Goal: Task Accomplishment & Management: Manage account settings

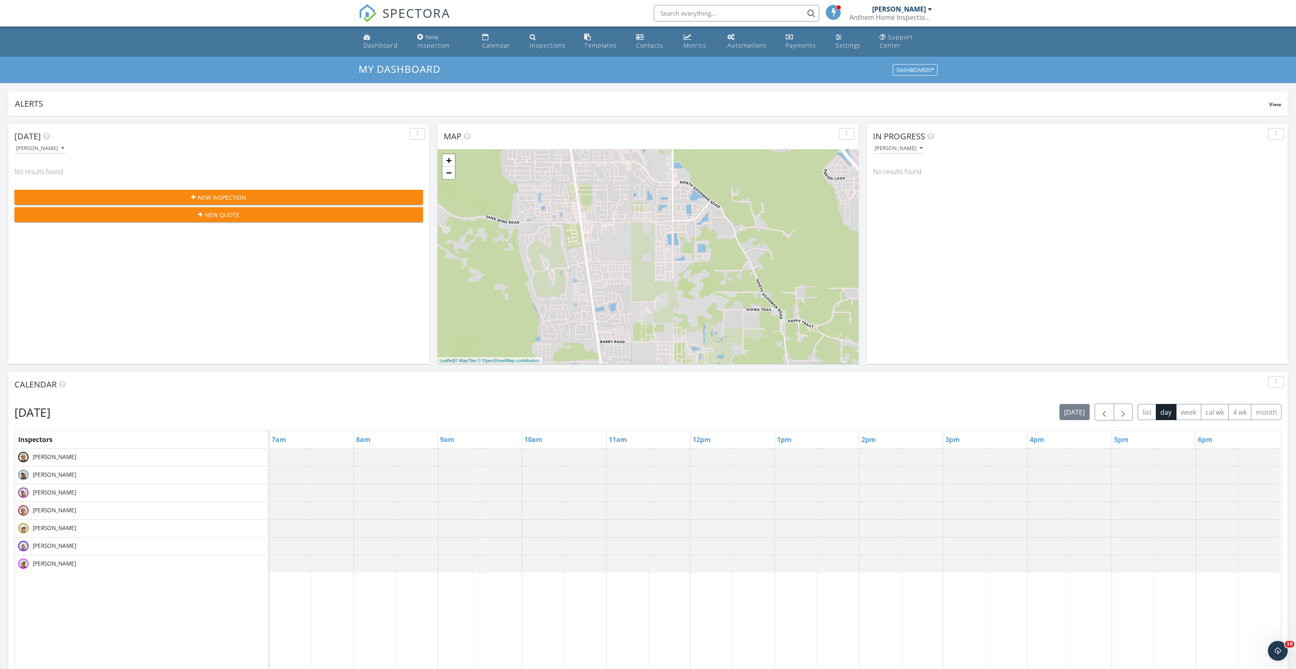
click at [729, 17] on input "text" at bounding box center [736, 13] width 165 height 17
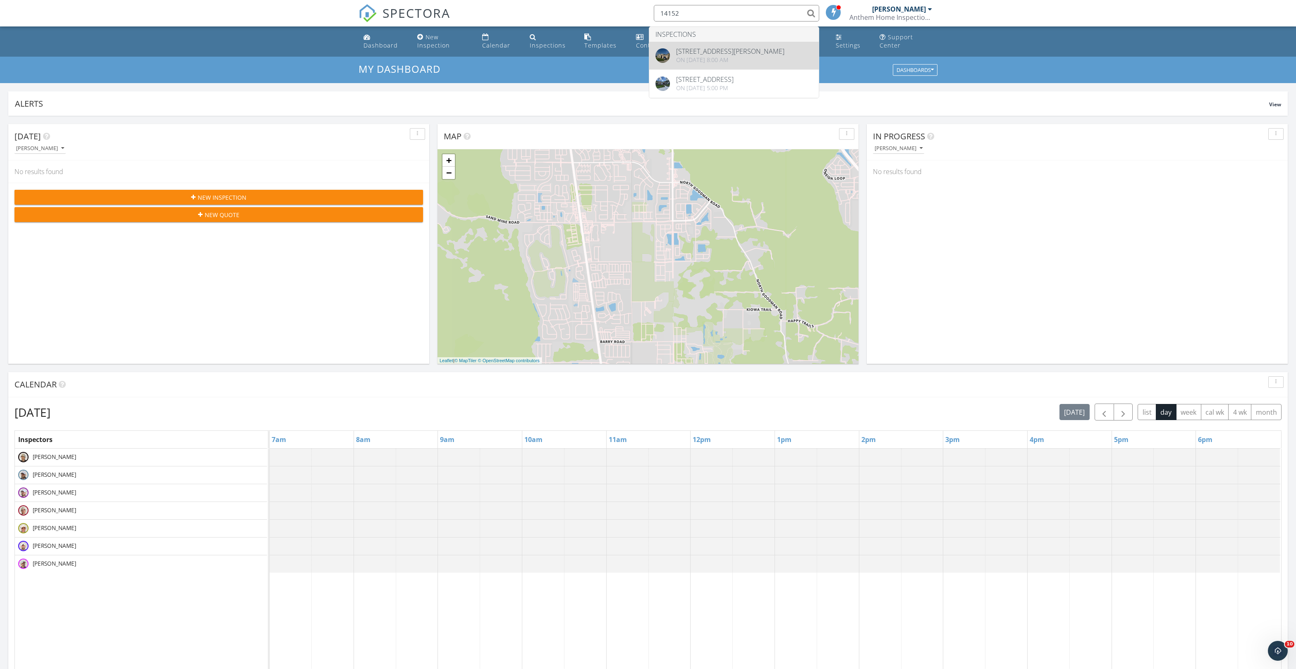
type input "14152"
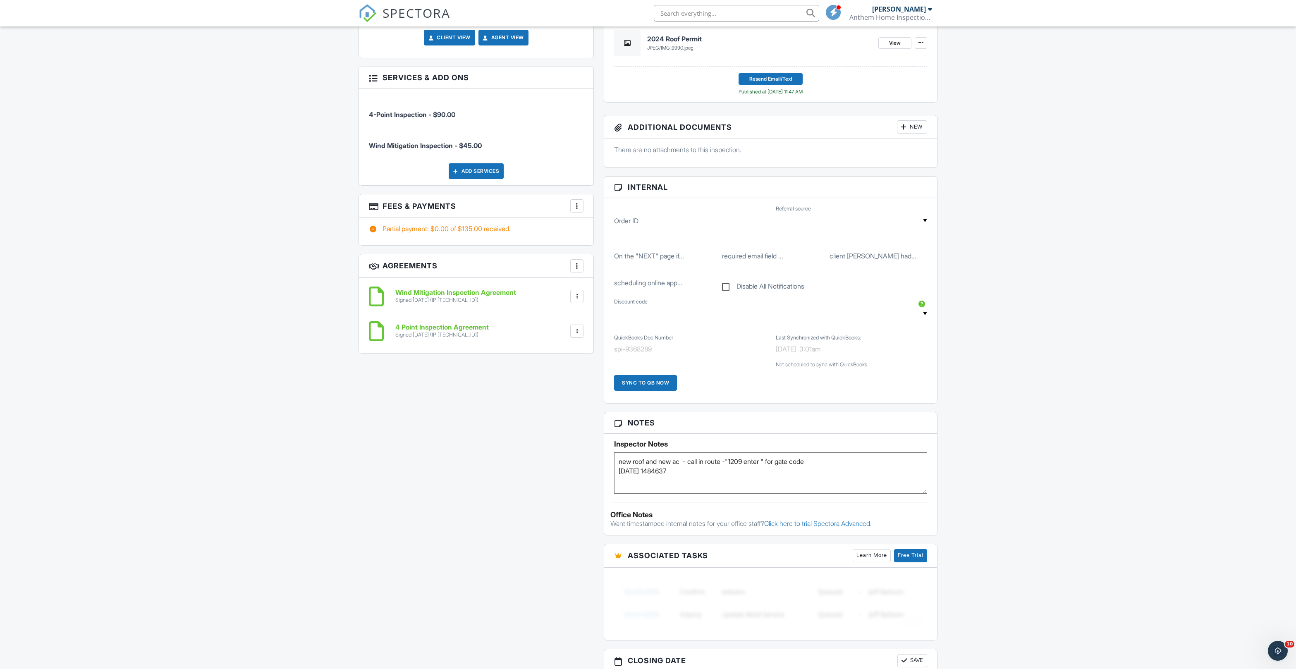
scroll to position [471, 0]
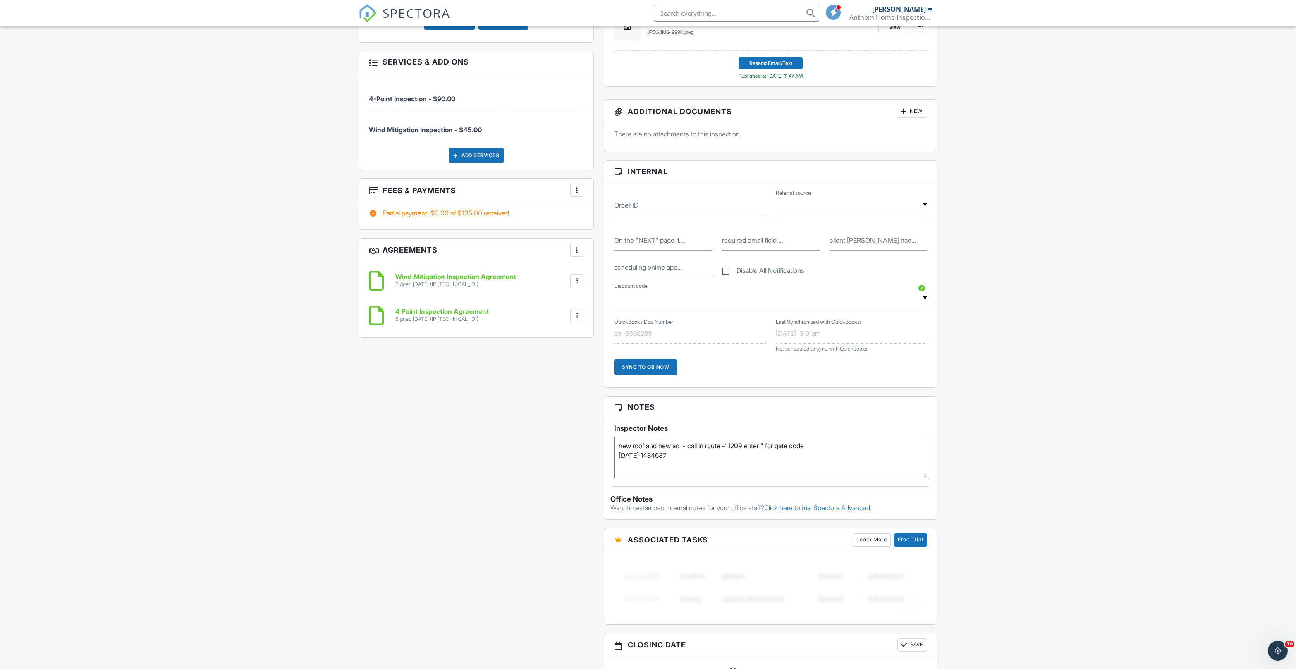
click at [623, 478] on textarea "new roof and new ac - call in route -"1209 enter " for gate code [DATE] 1484637" at bounding box center [770, 457] width 313 height 41
click at [629, 478] on textarea "new roof and new ac - call in route -"1209 enter " for gate code [DATE] 1484637" at bounding box center [770, 457] width 313 height 41
type textarea "Check bounced. Bank said the account is closed. new roof and new ac - call in r…"
click at [1107, 538] on div "Dashboard New Inspection Calendar Inspections Templates Contacts Metrics Automa…" at bounding box center [648, 480] width 1296 height 1850
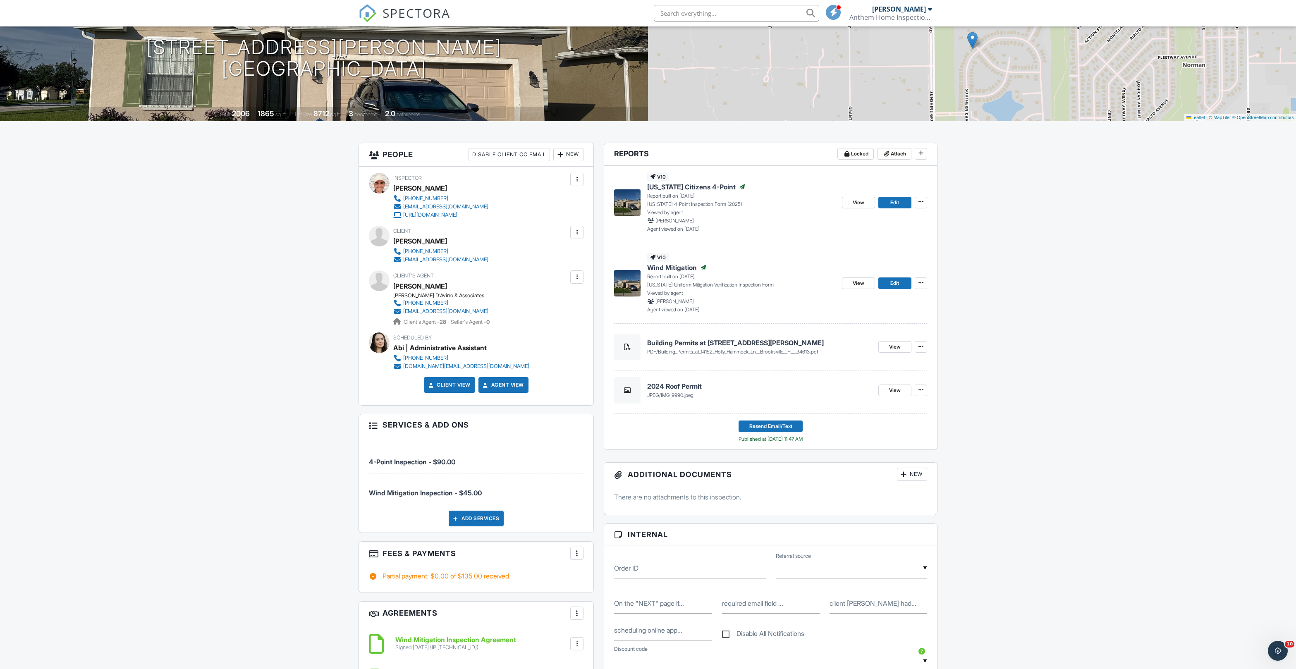
scroll to position [98, 0]
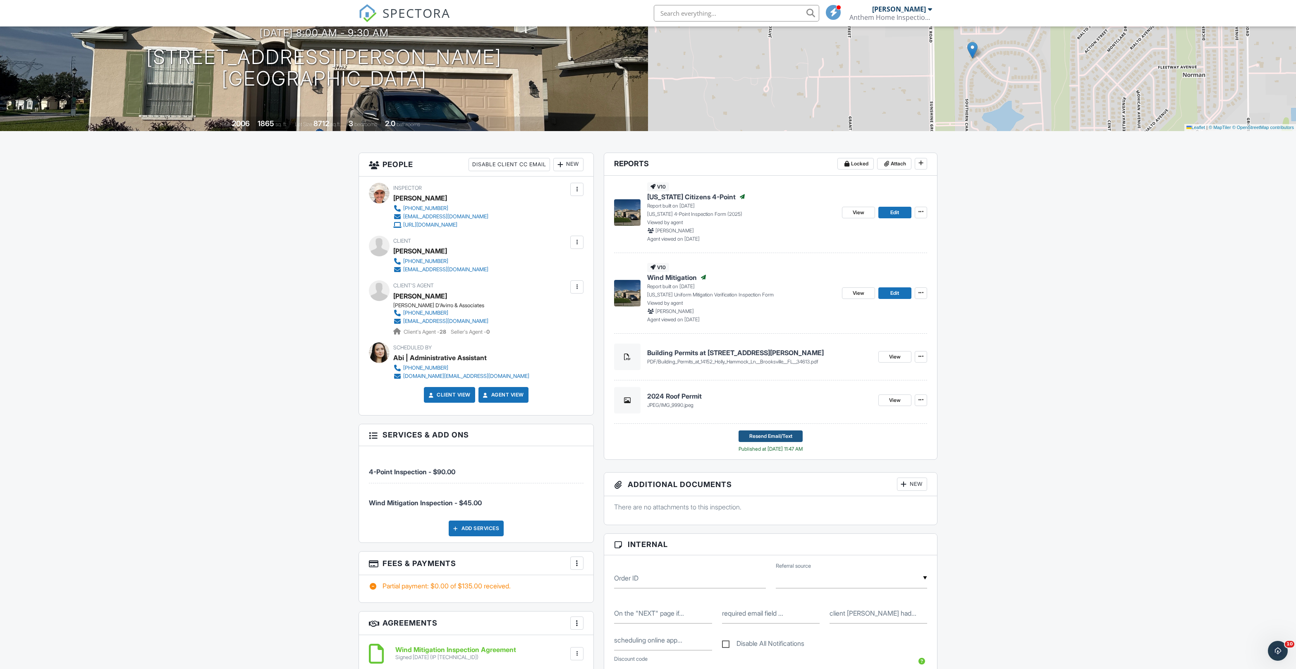
click at [758, 440] on span "Resend Email/Text" at bounding box center [770, 436] width 43 height 8
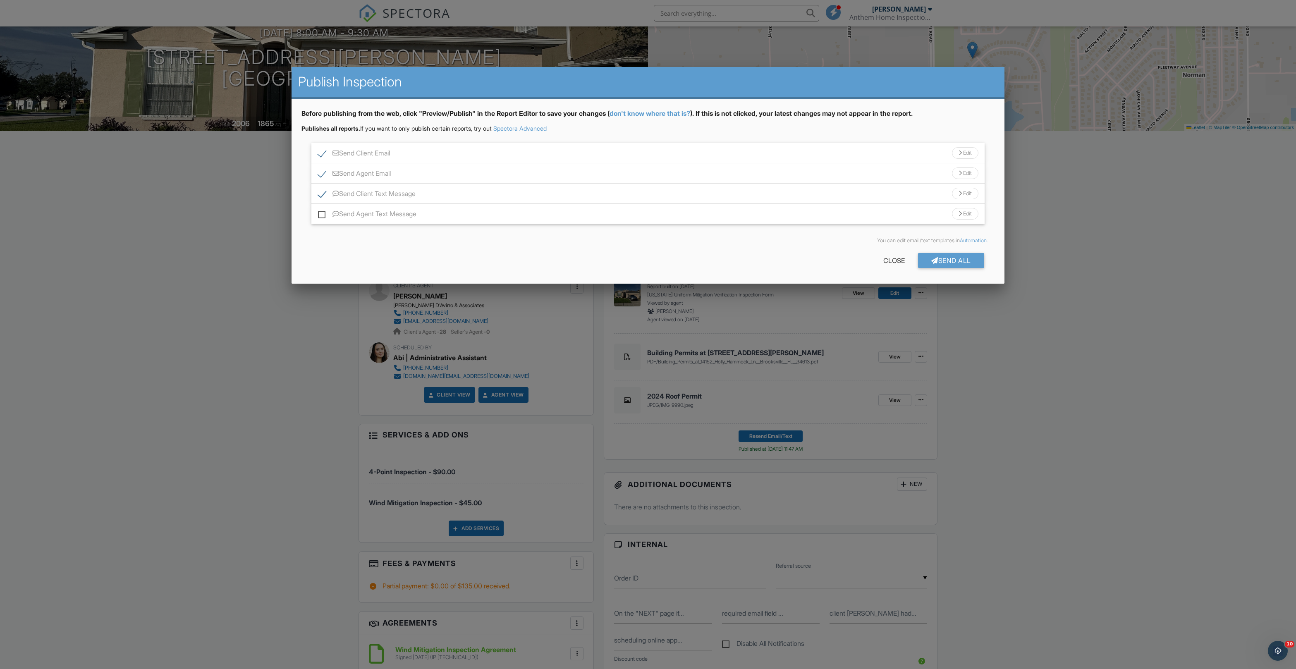
click at [325, 180] on label "Send Agent Email" at bounding box center [354, 175] width 73 height 10
checkbox input "false"
click at [961, 268] on div "Send All" at bounding box center [951, 260] width 66 height 15
